Goal: Transaction & Acquisition: Purchase product/service

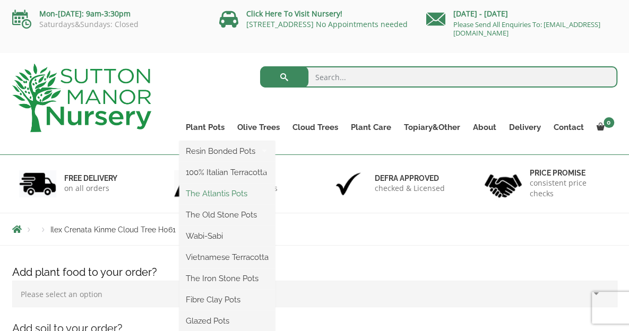
click at [220, 194] on link "The Atlantis Pots" at bounding box center [227, 194] width 96 height 16
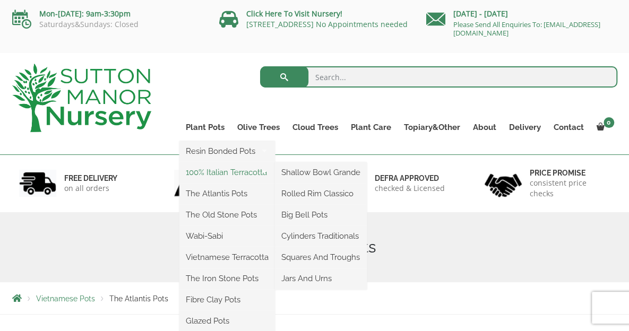
click at [224, 174] on link "100% Italian Terracotta" at bounding box center [227, 173] width 96 height 16
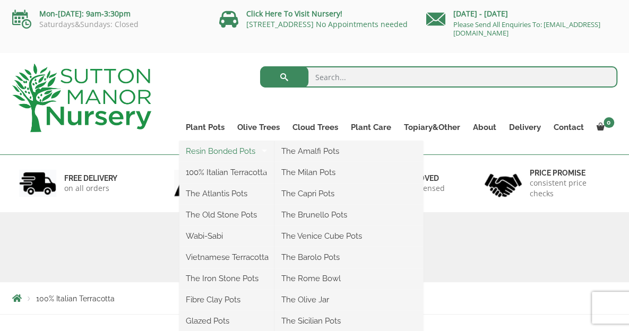
click at [212, 152] on link "Resin Bonded Pots" at bounding box center [227, 151] width 96 height 16
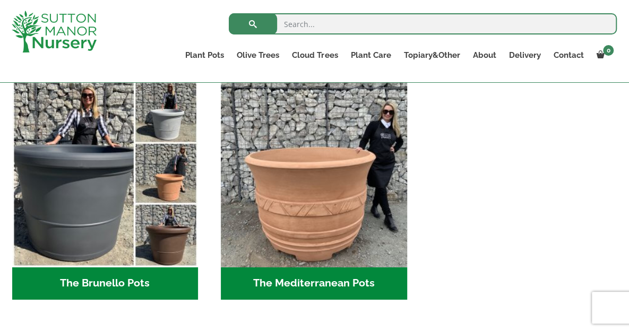
scroll to position [1498, 0]
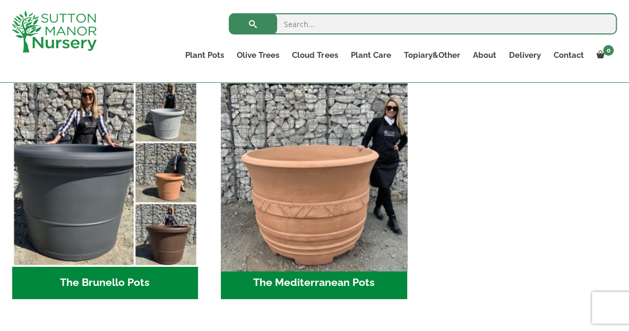
click at [326, 221] on img "Visit product category The Mediterranean Pots" at bounding box center [314, 173] width 195 height 195
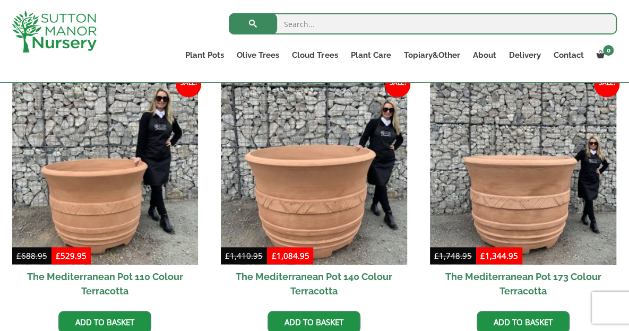
scroll to position [338, 0]
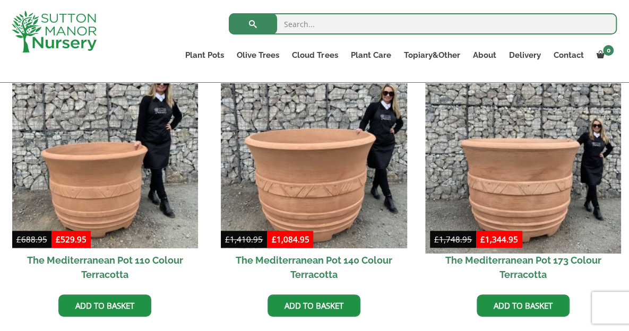
click at [541, 198] on img at bounding box center [522, 155] width 195 height 195
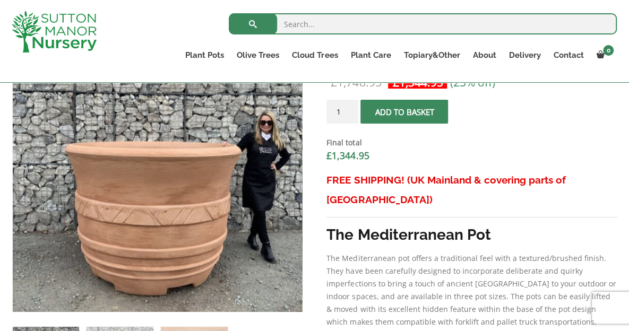
scroll to position [392, 0]
